Goal: Transaction & Acquisition: Subscribe to service/newsletter

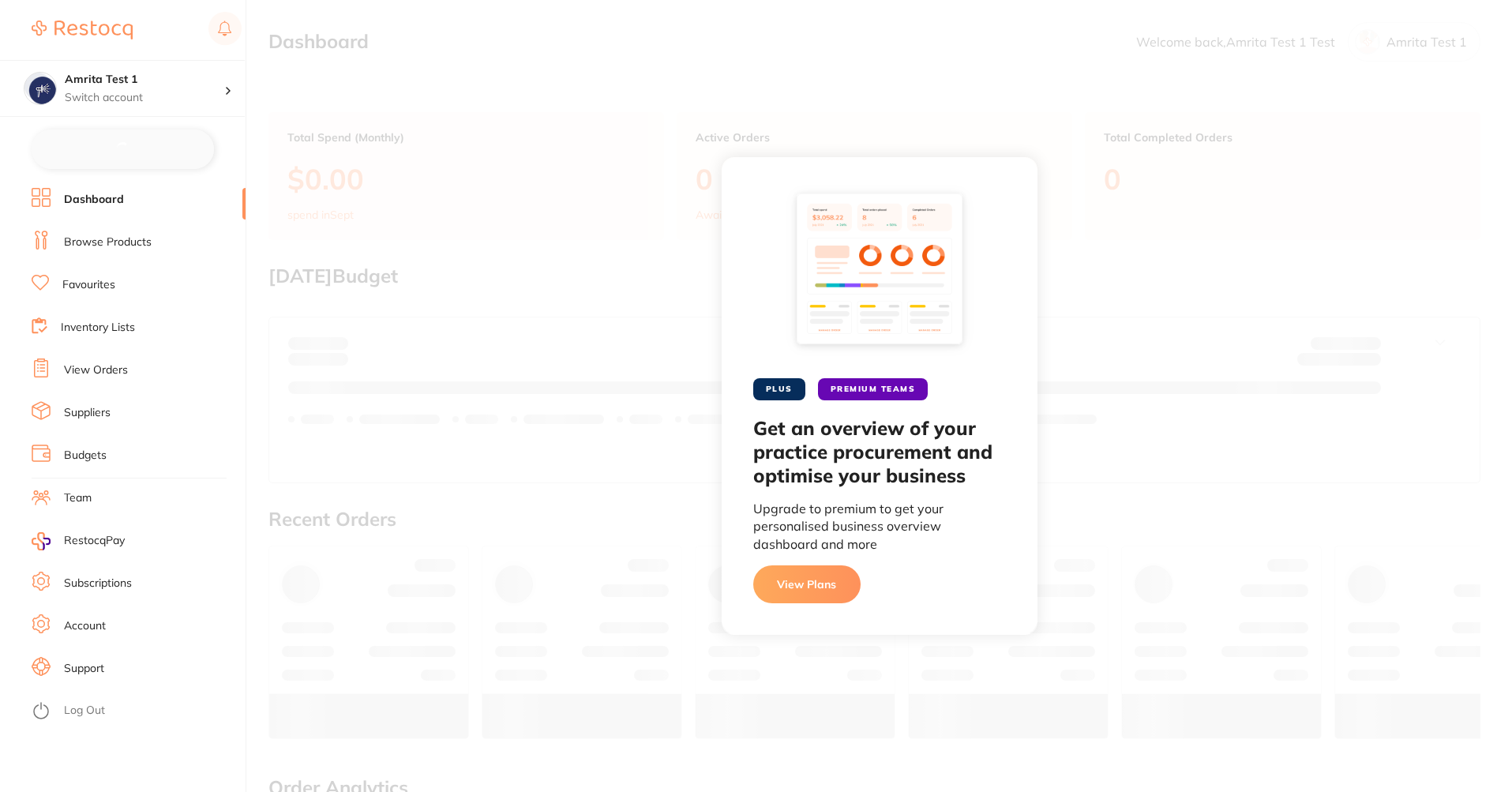
checkbox input "false"
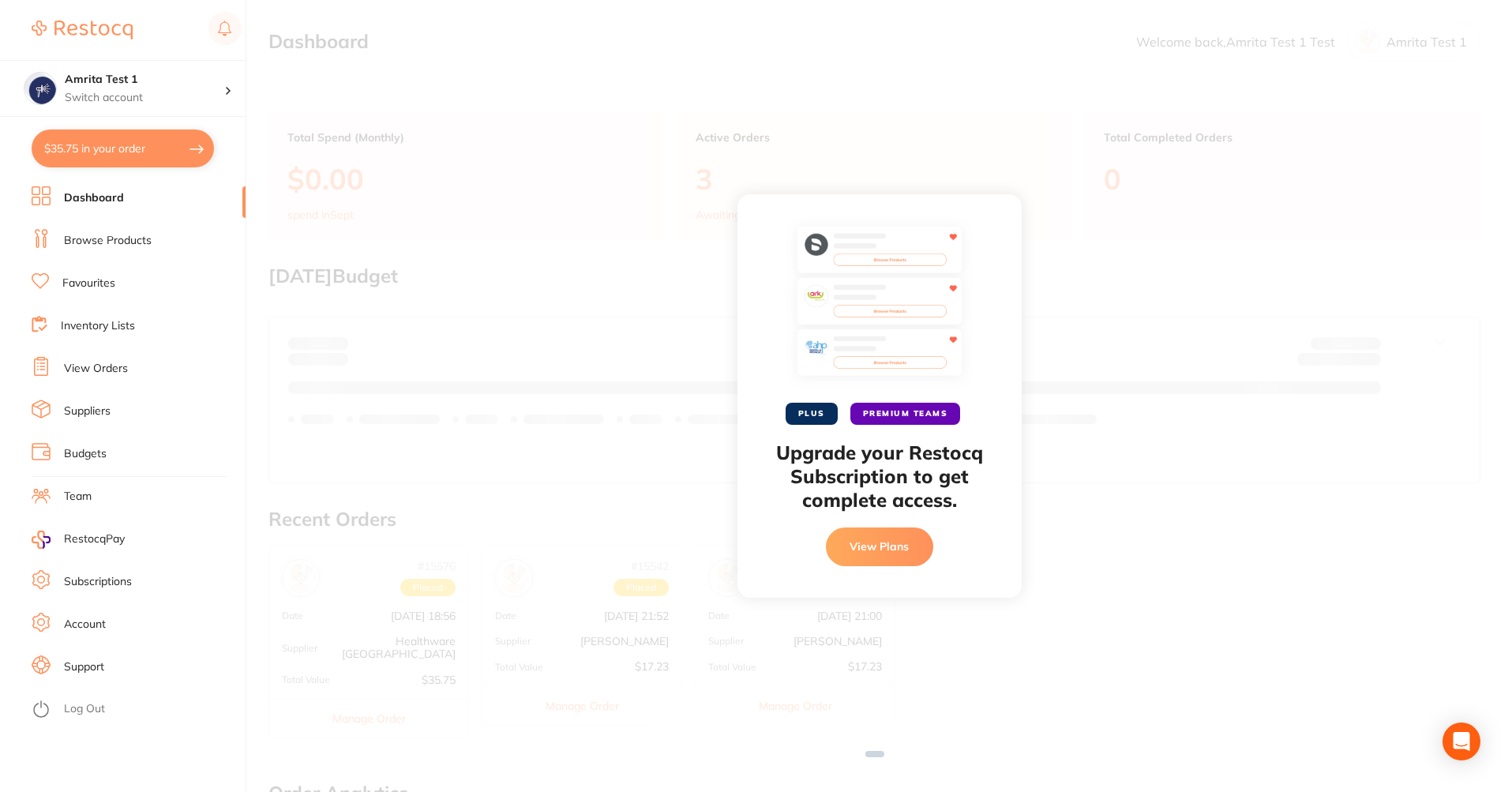
click at [879, 544] on button "View Plans" at bounding box center [879, 547] width 107 height 38
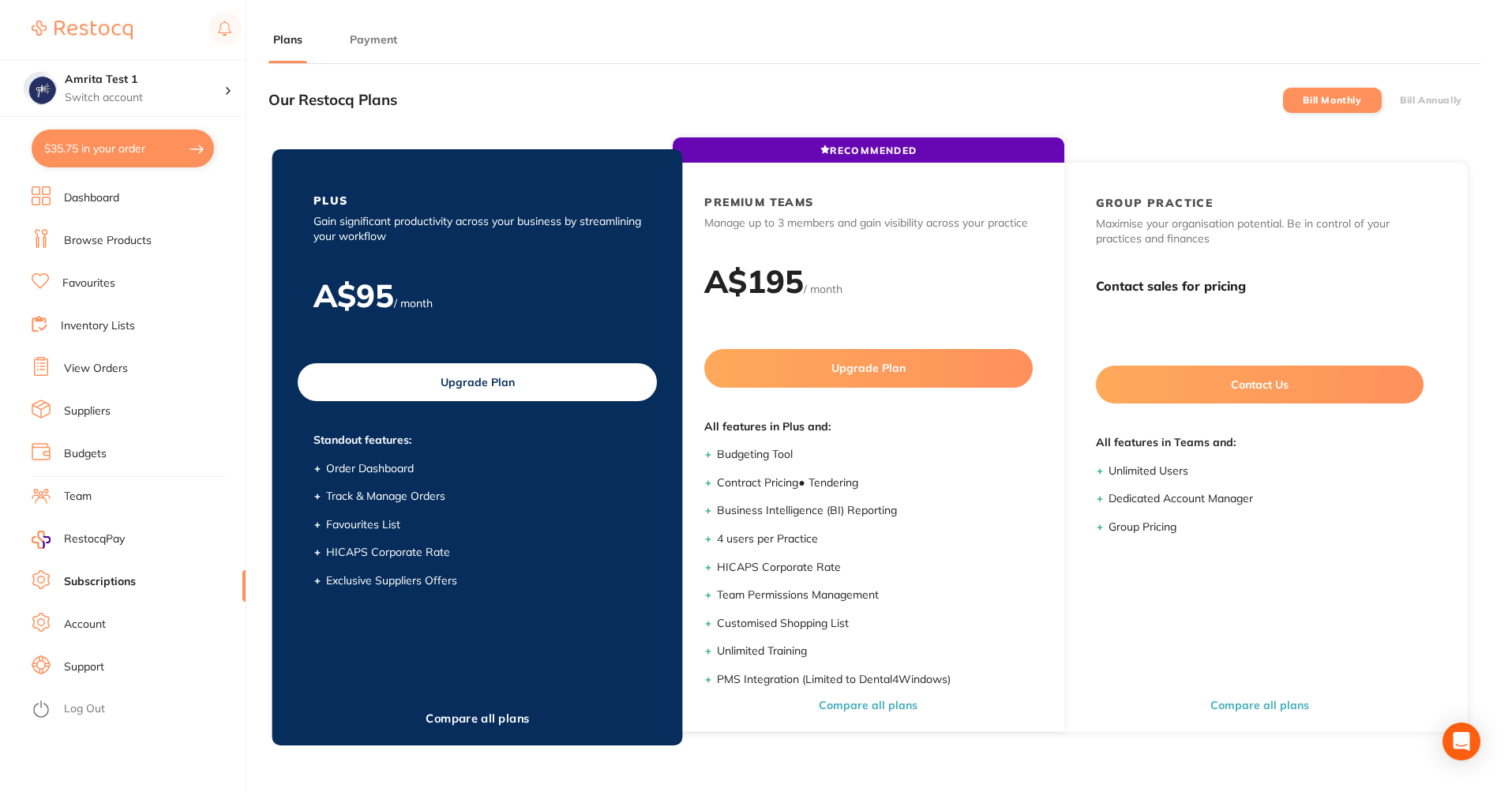
click at [501, 387] on button "Upgrade Plan" at bounding box center [477, 382] width 359 height 38
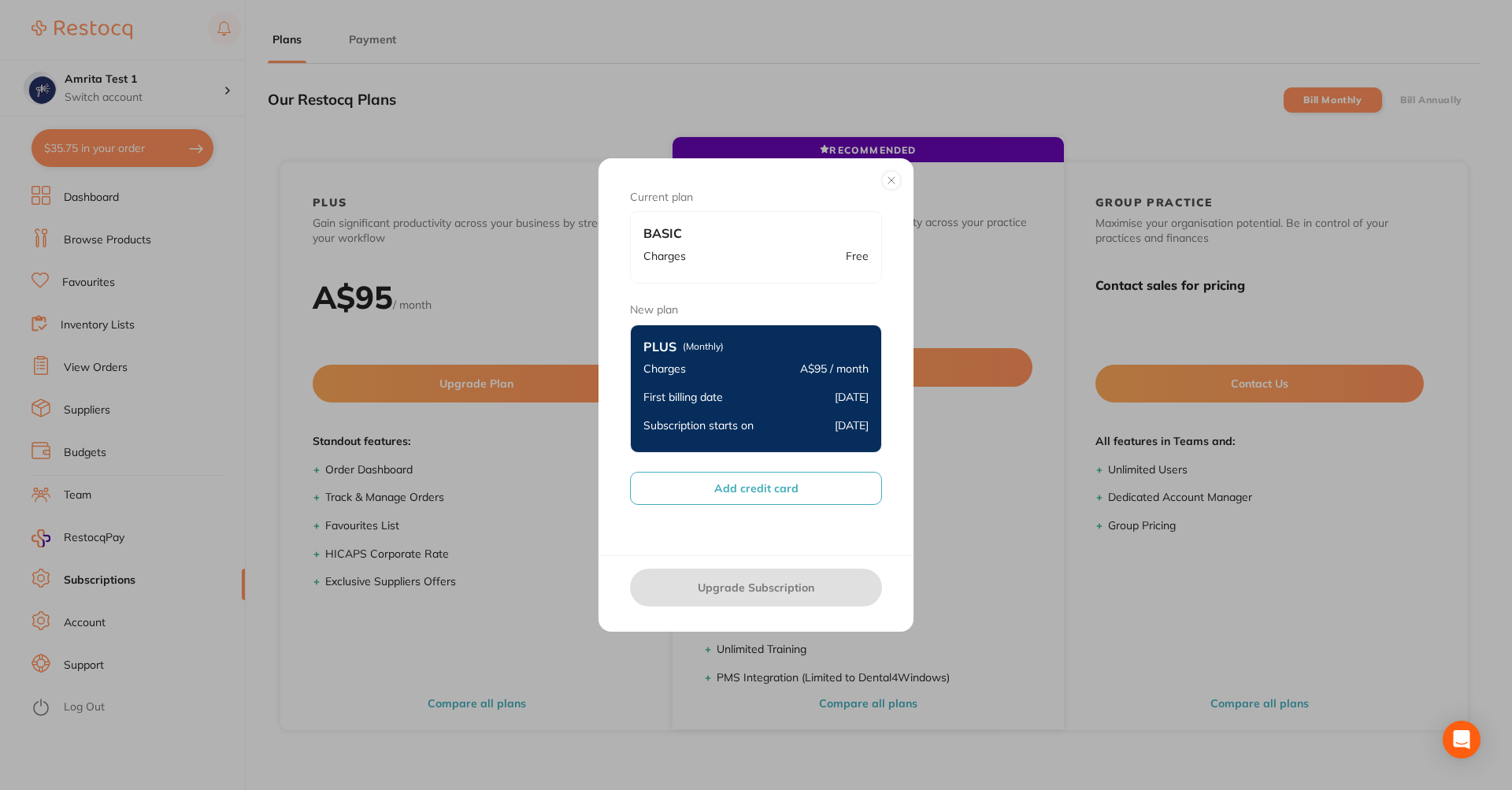
click at [768, 481] on button "Add credit card" at bounding box center [756, 488] width 252 height 33
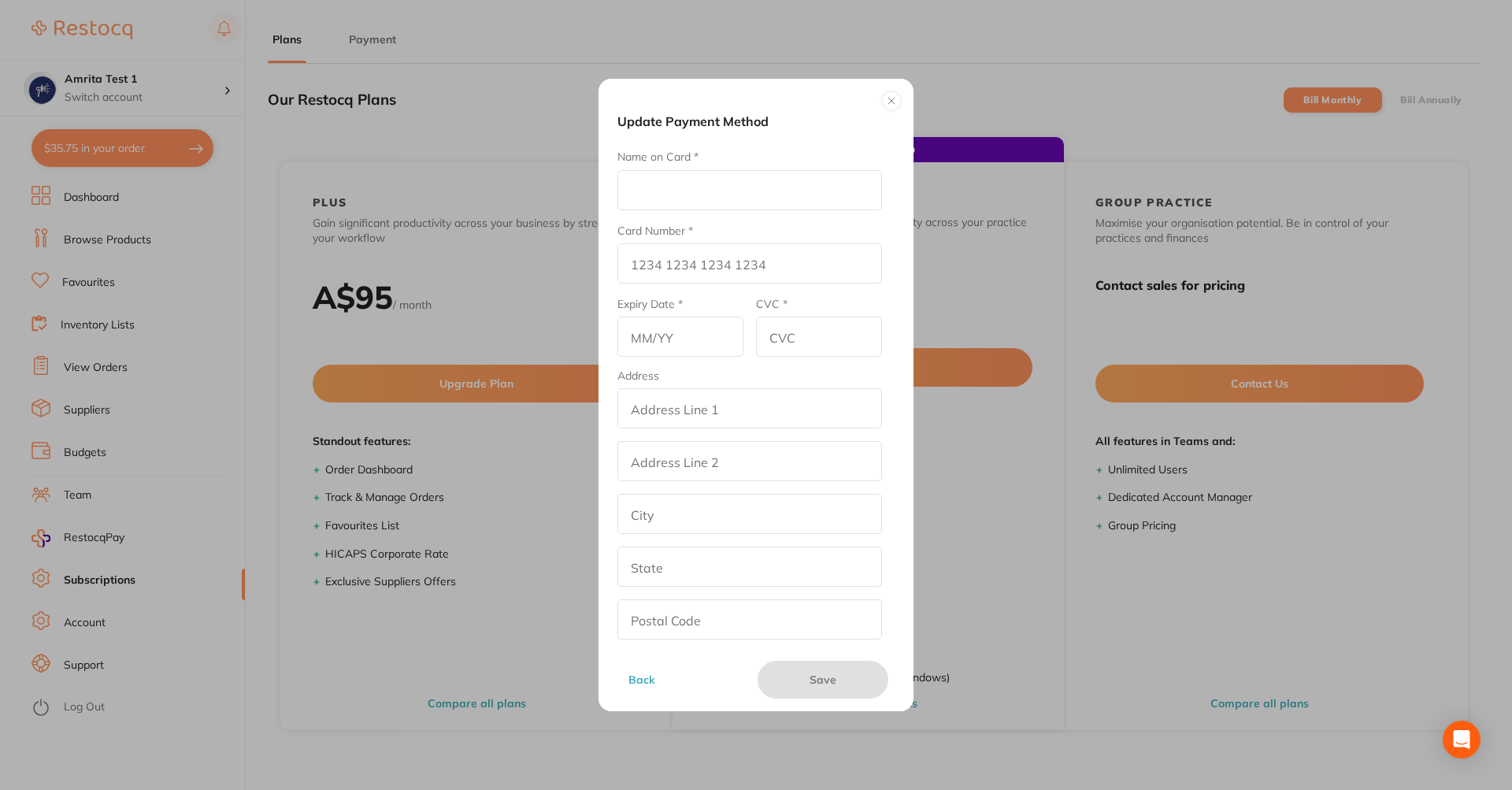
click at [882, 103] on button at bounding box center [891, 100] width 19 height 19
